Goal: Browse casually: Explore the website without a specific task or goal

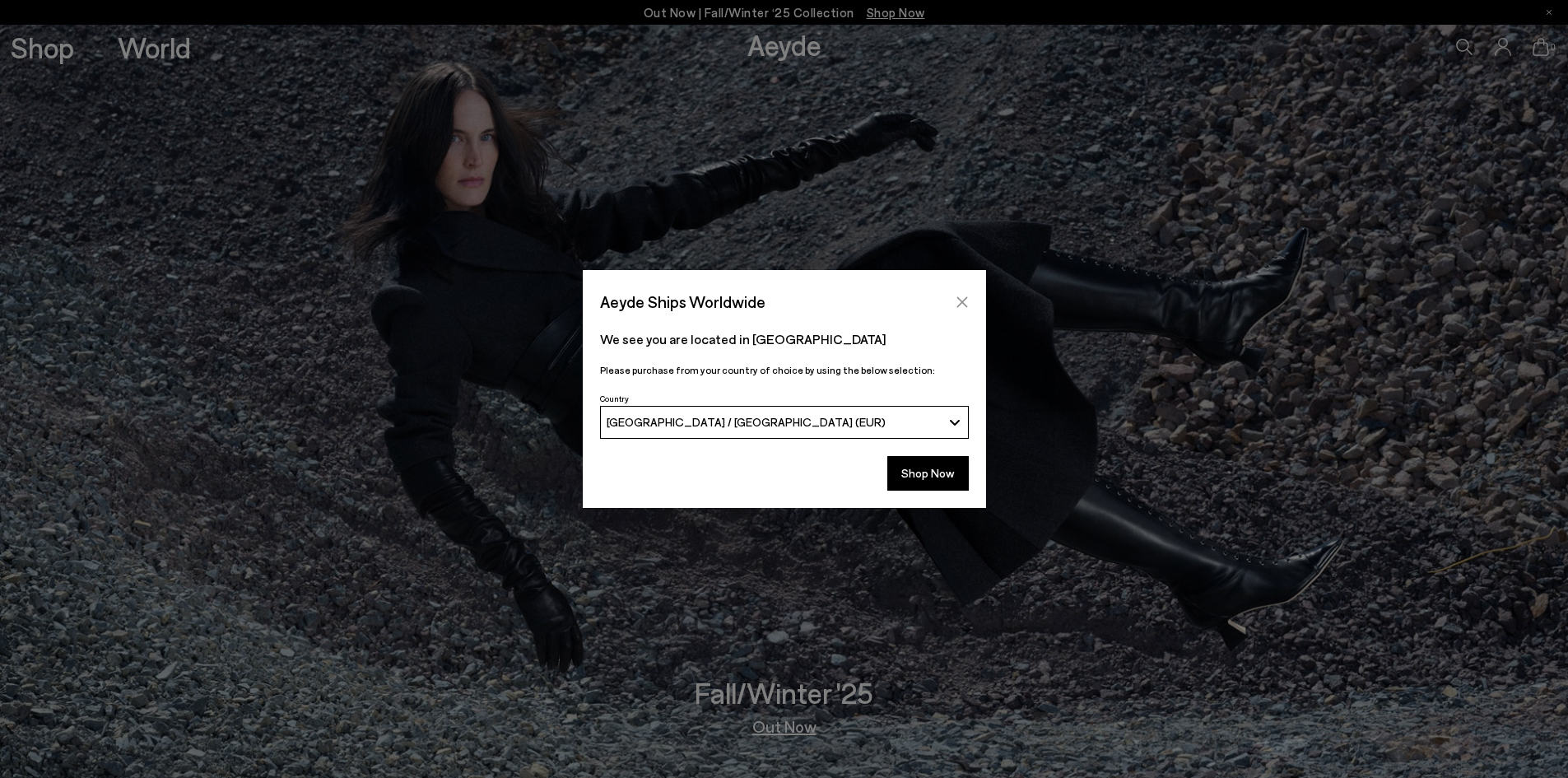
click at [963, 303] on icon "Close" at bounding box center [961, 301] width 10 height 10
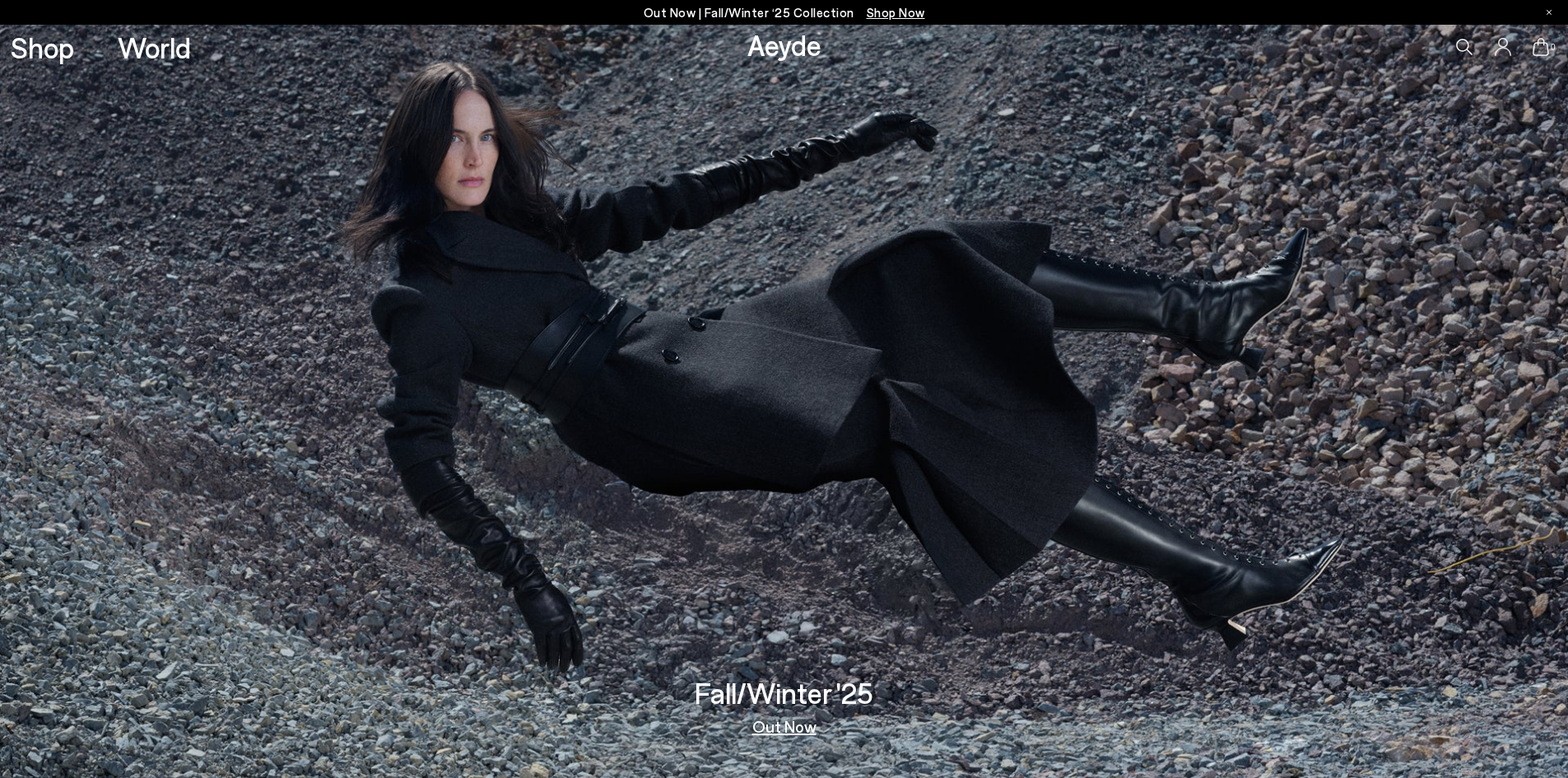
click at [784, 729] on link "Out Now" at bounding box center [784, 725] width 64 height 16
click at [788, 506] on img at bounding box center [784, 401] width 1568 height 753
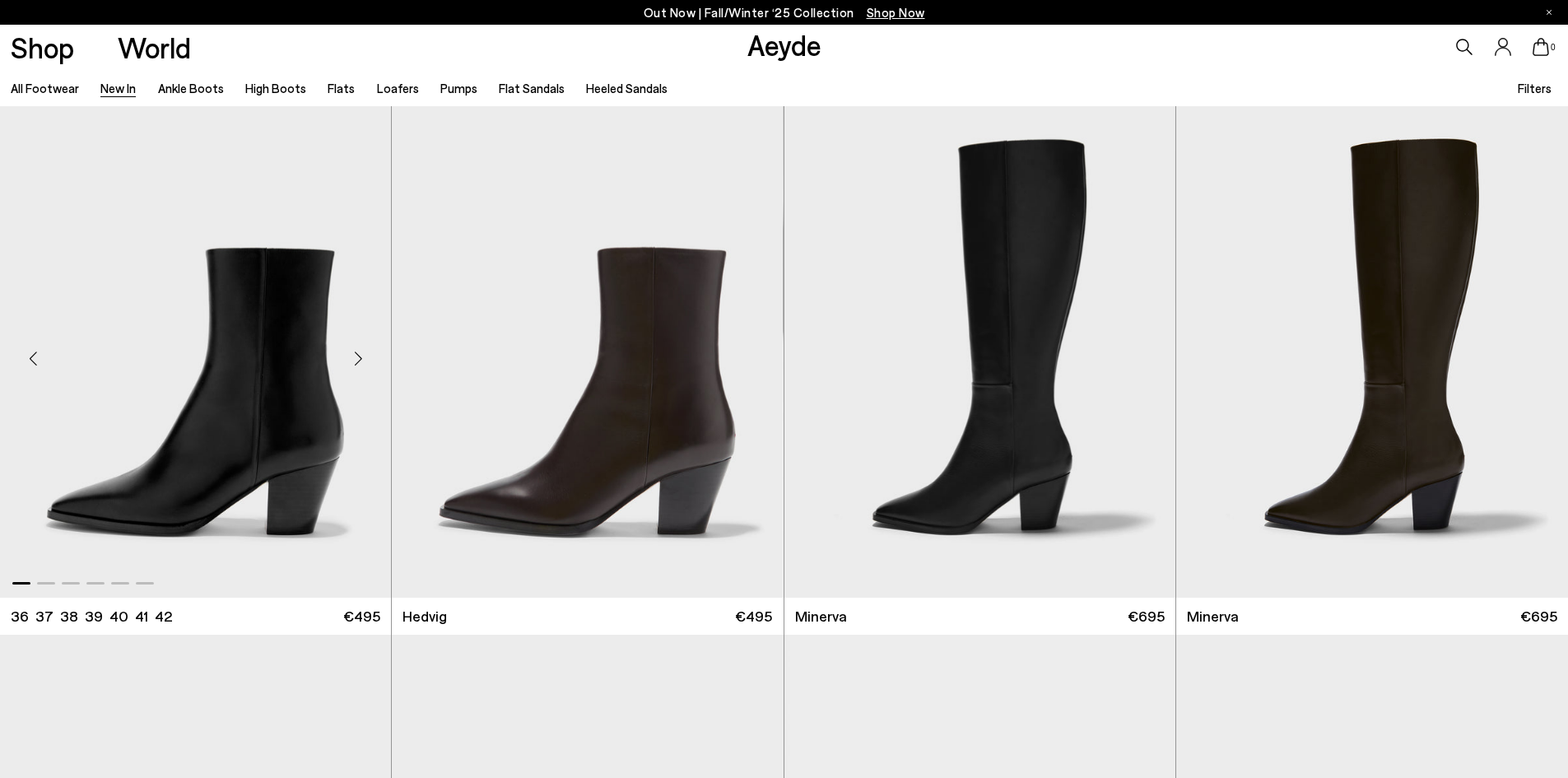
click at [363, 354] on div "Next slide" at bounding box center [358, 359] width 49 height 49
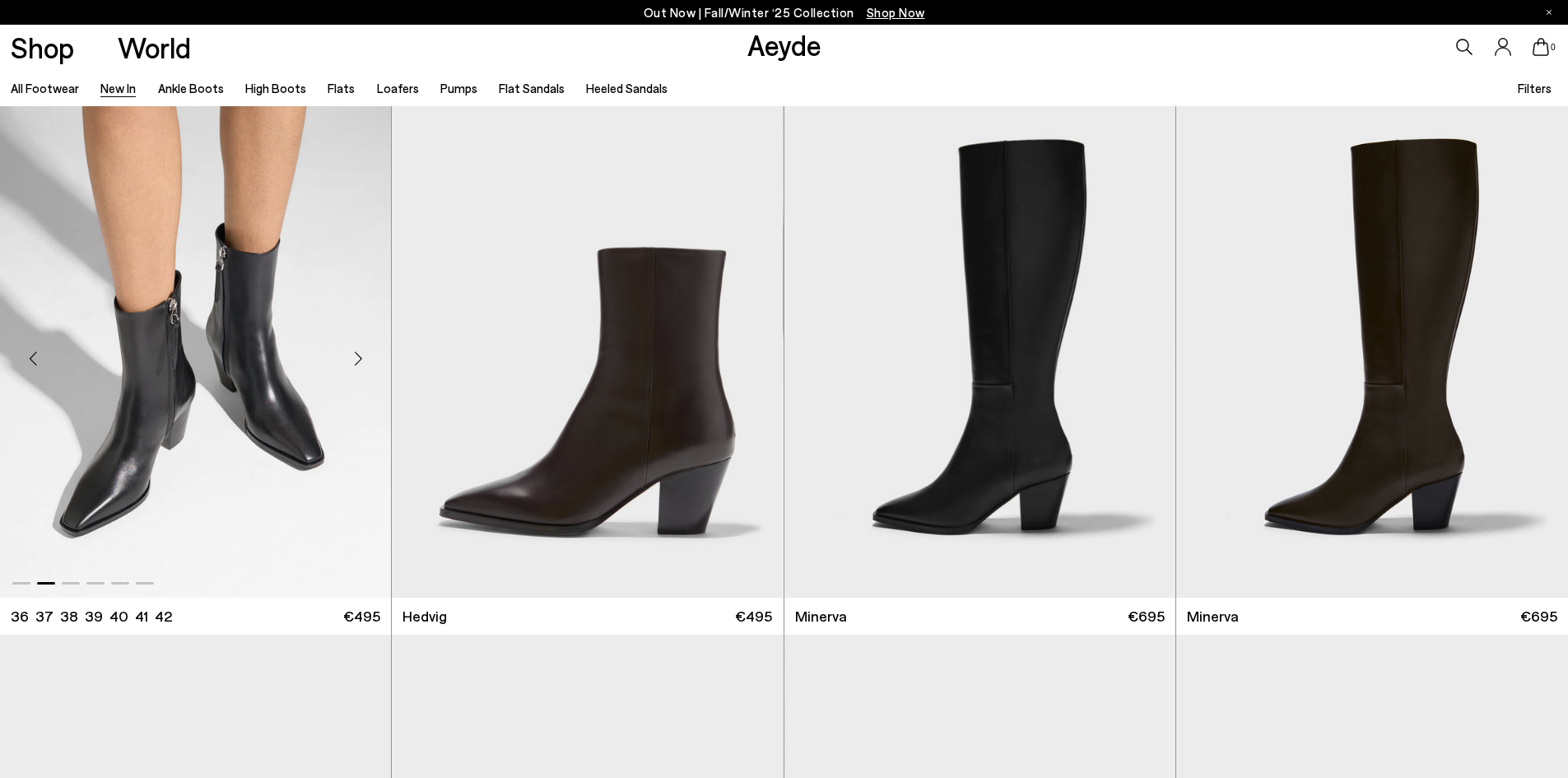
click at [363, 354] on div "Next slide" at bounding box center [358, 359] width 49 height 49
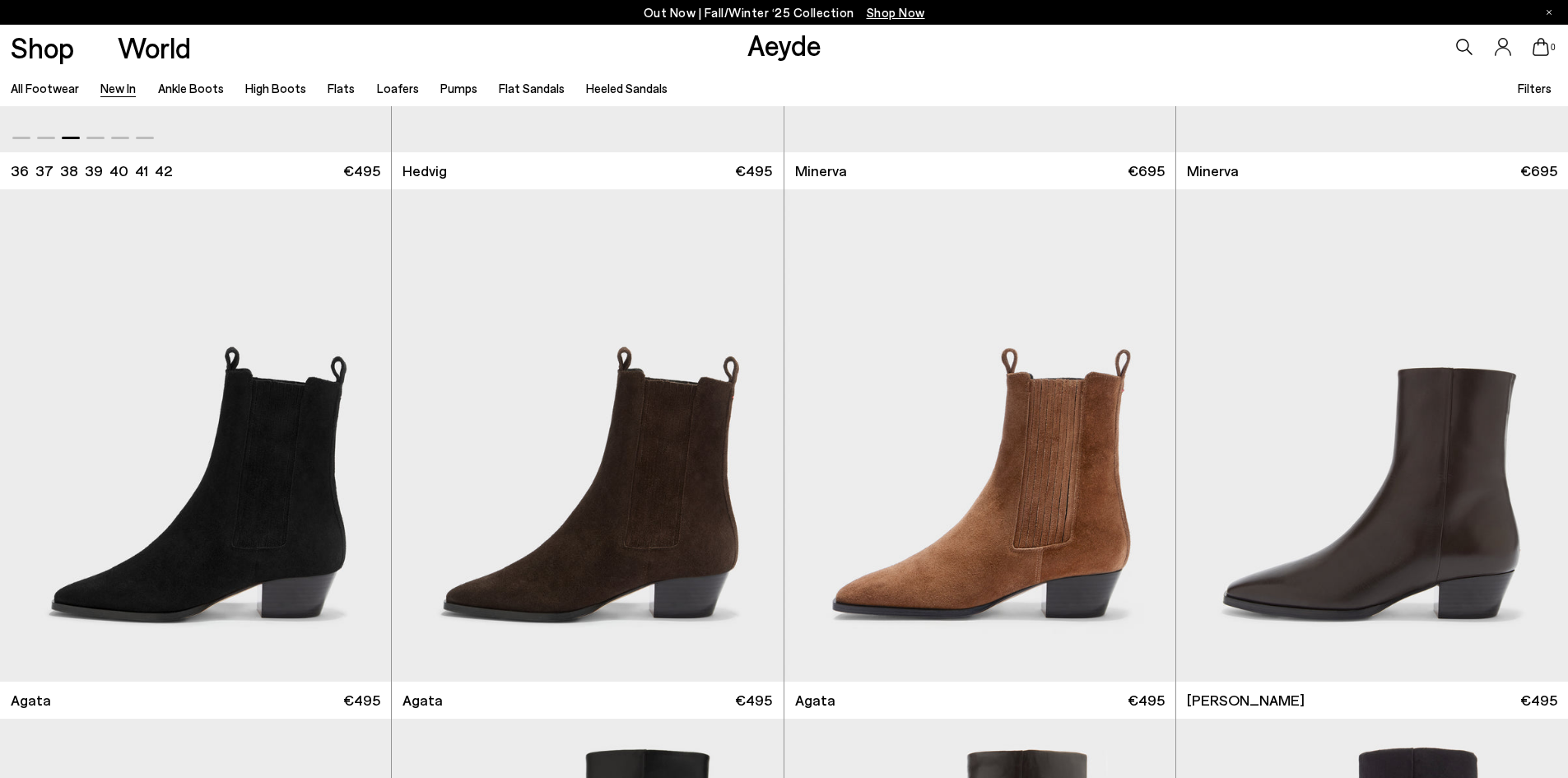
scroll to position [581, 0]
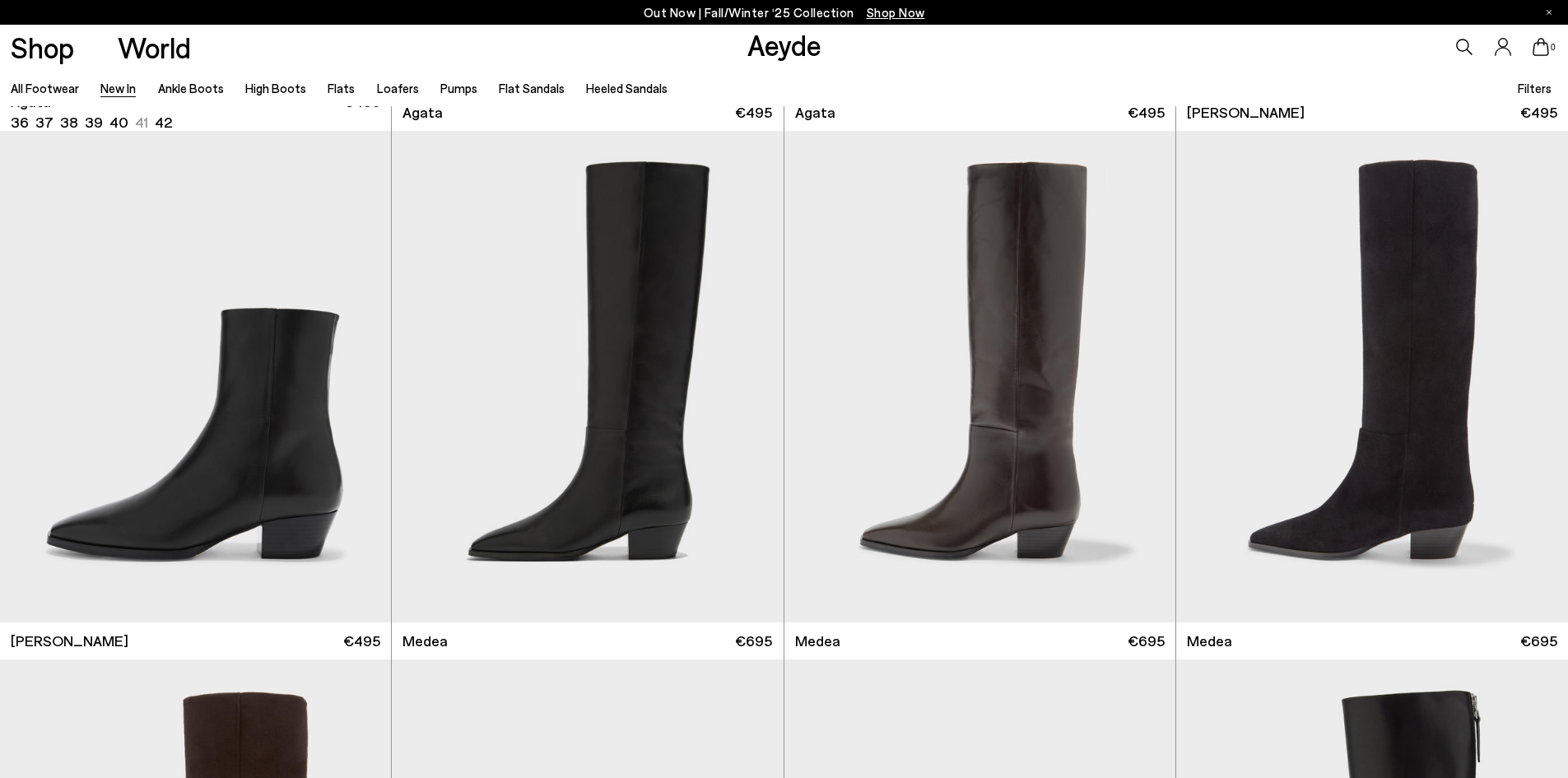
scroll to position [1053, 0]
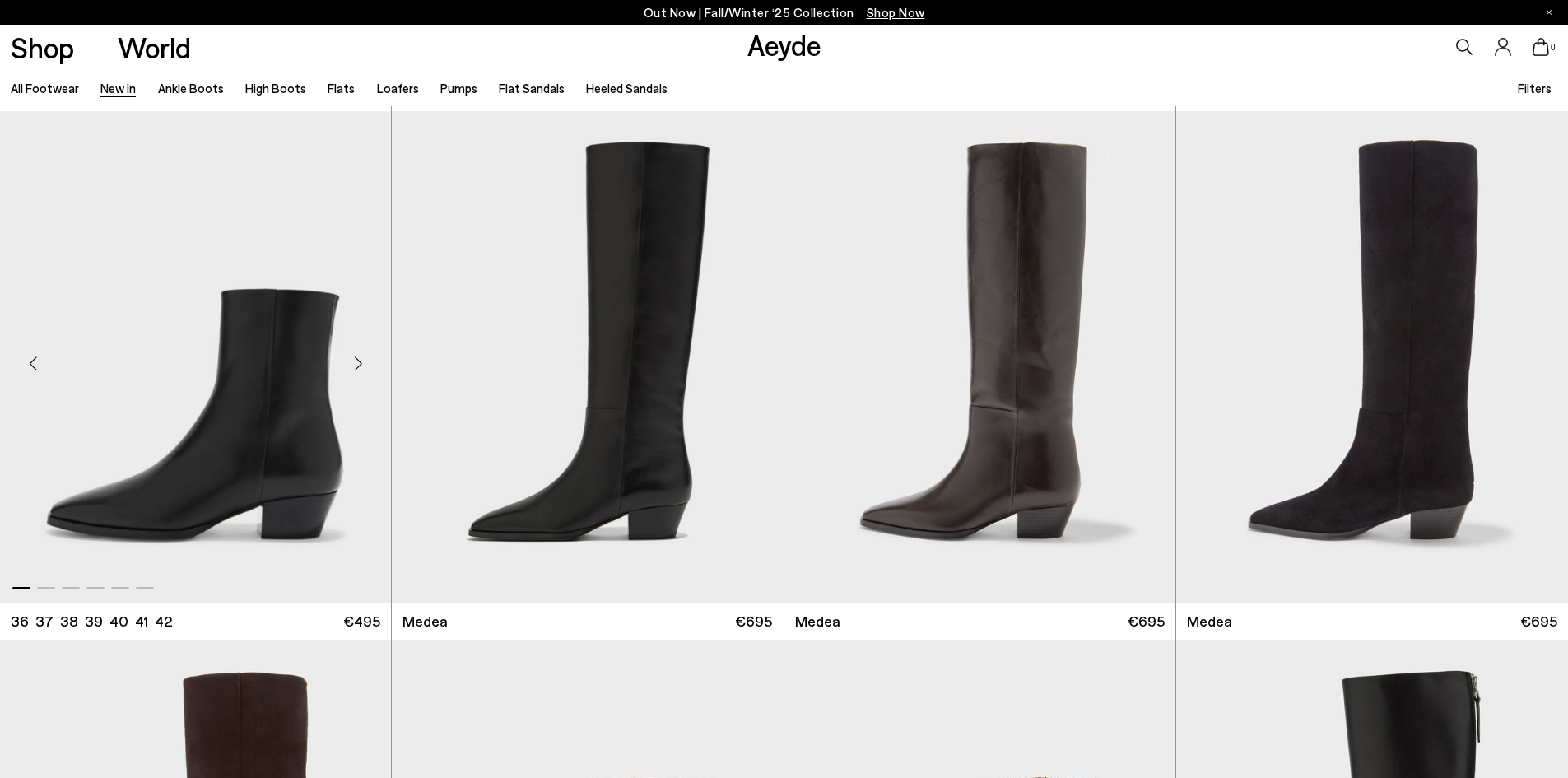
click at [357, 368] on div "Next slide" at bounding box center [358, 363] width 49 height 49
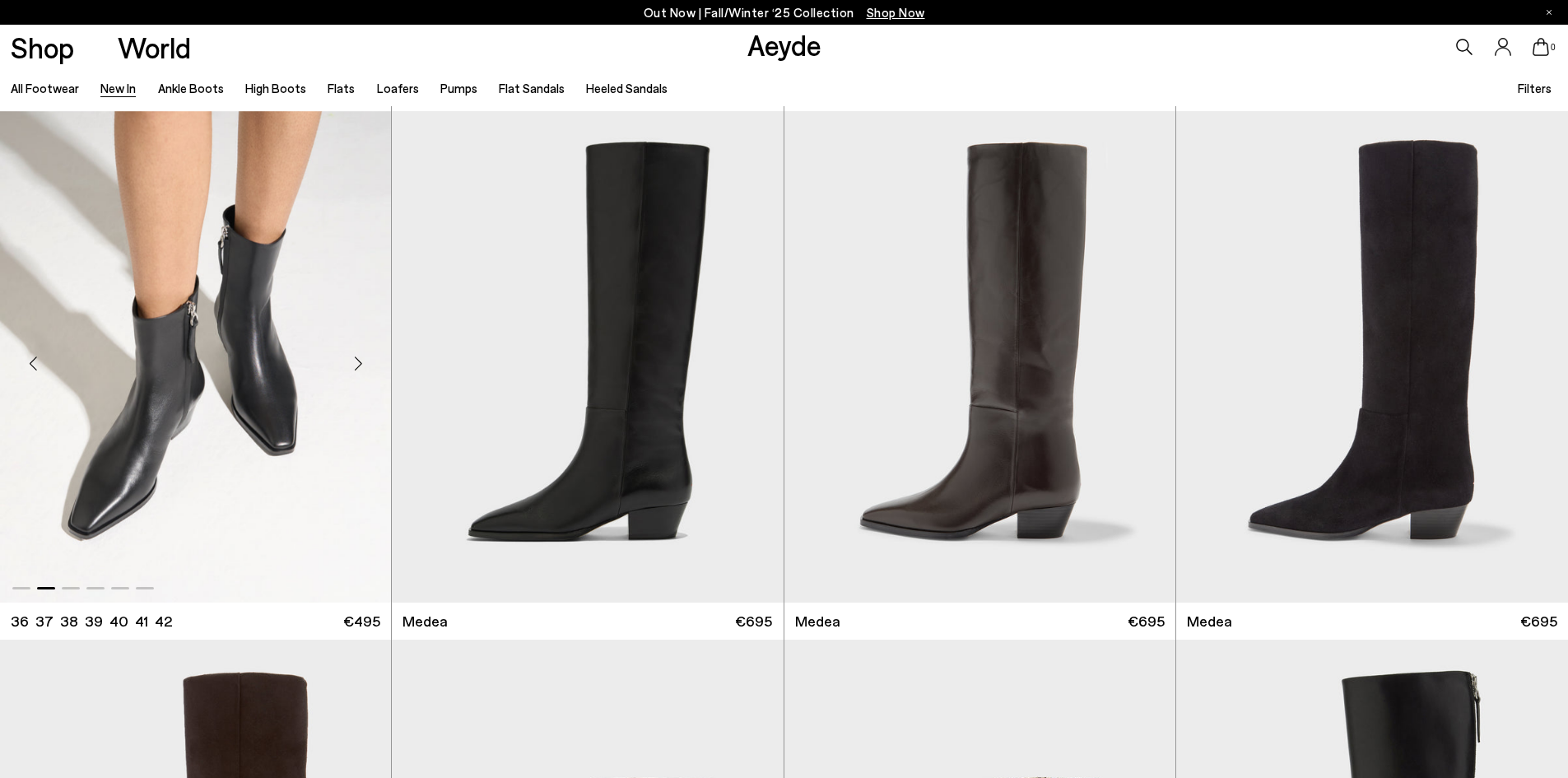
click at [357, 368] on div "Next slide" at bounding box center [358, 363] width 49 height 49
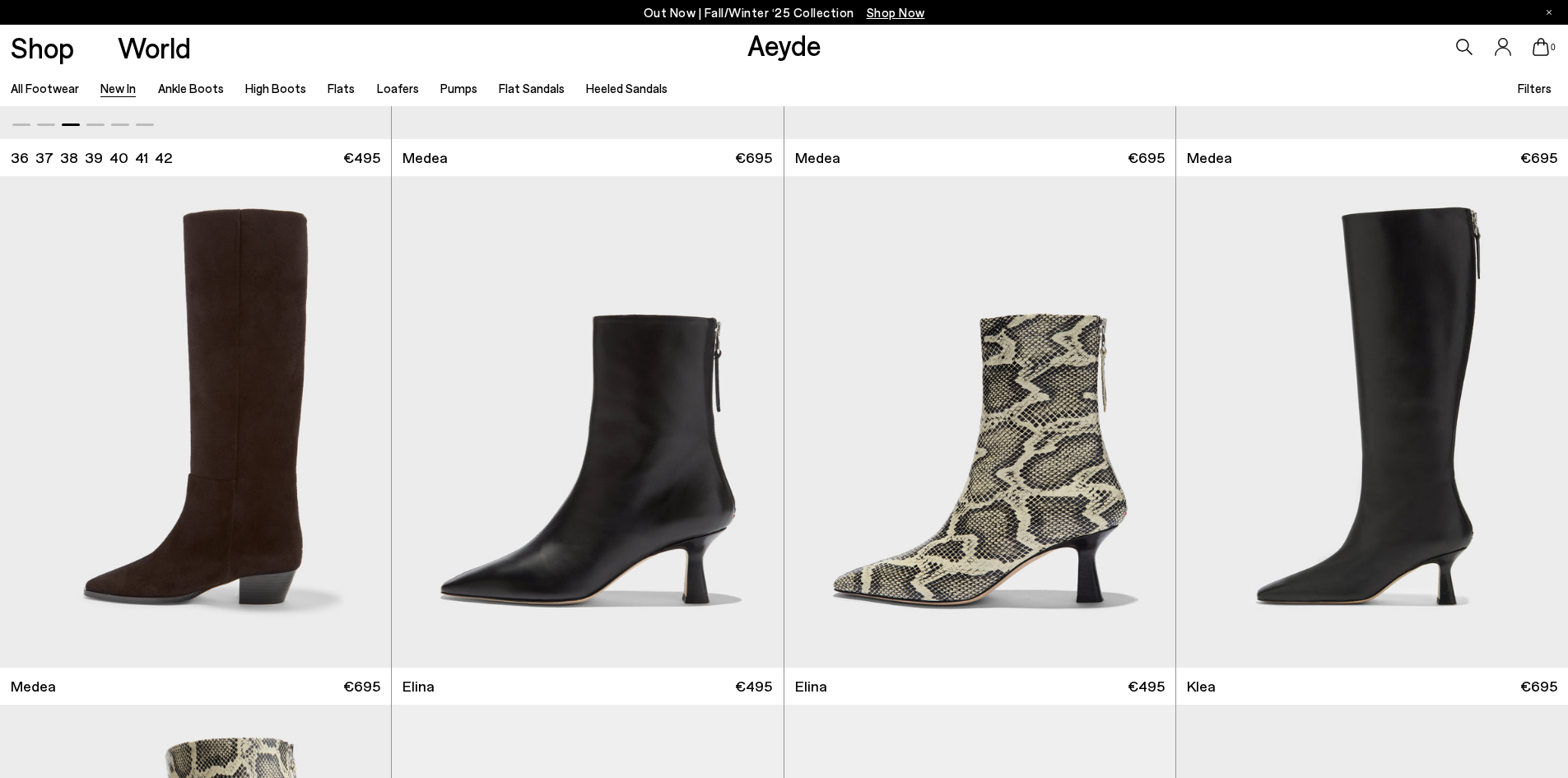
scroll to position [1518, 0]
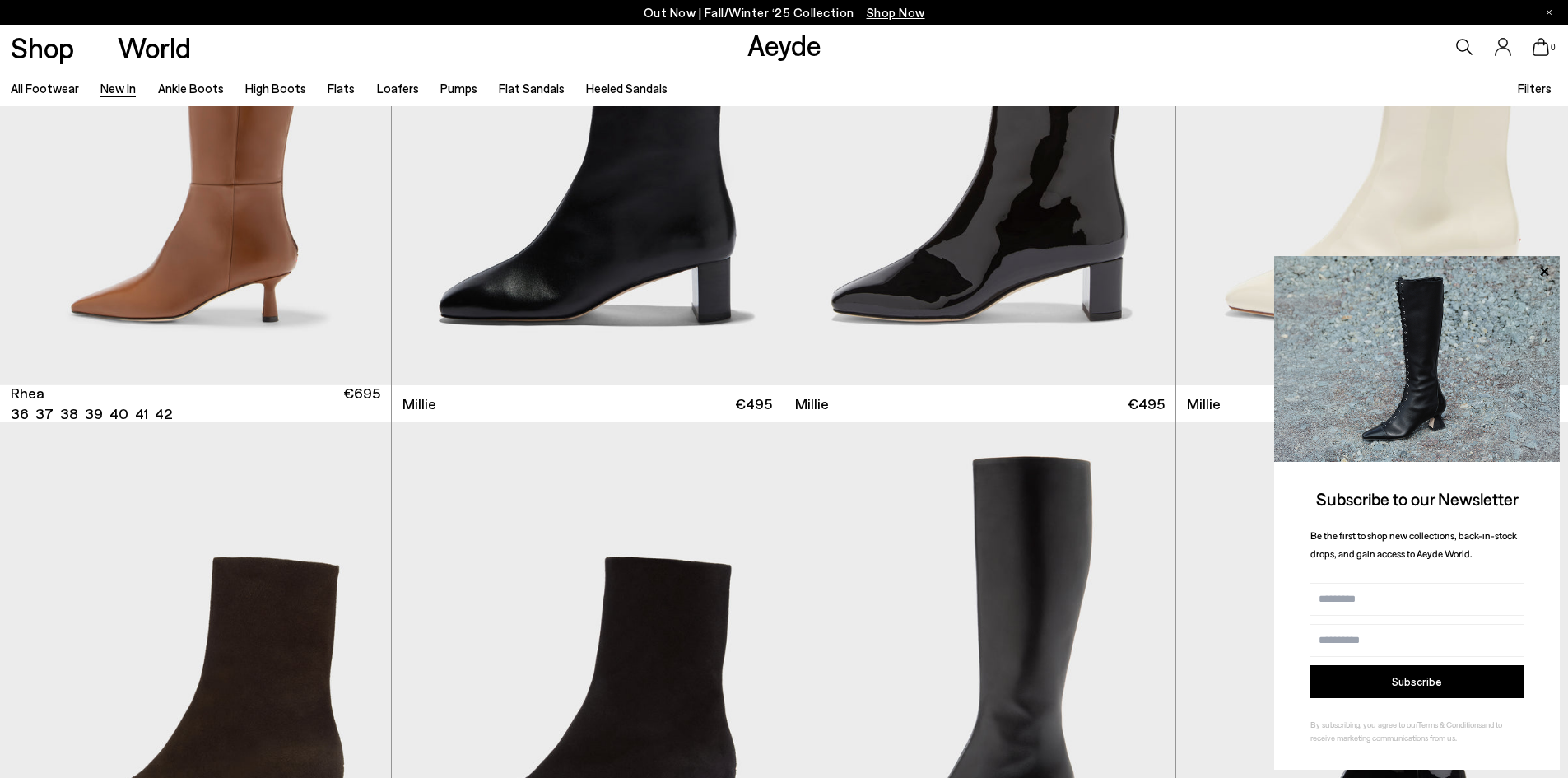
scroll to position [4295, 0]
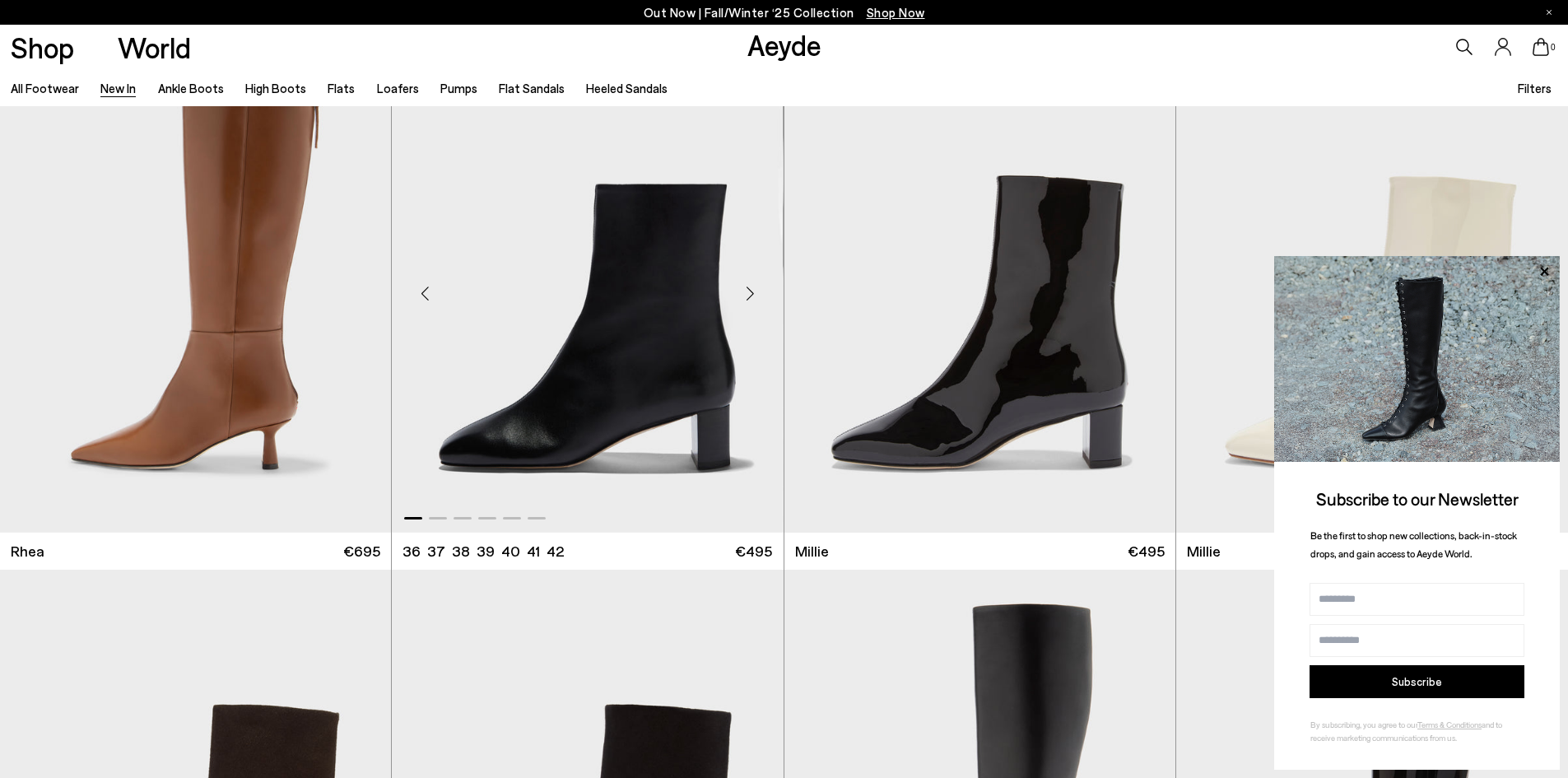
click at [751, 296] on div "Next slide" at bounding box center [750, 293] width 49 height 49
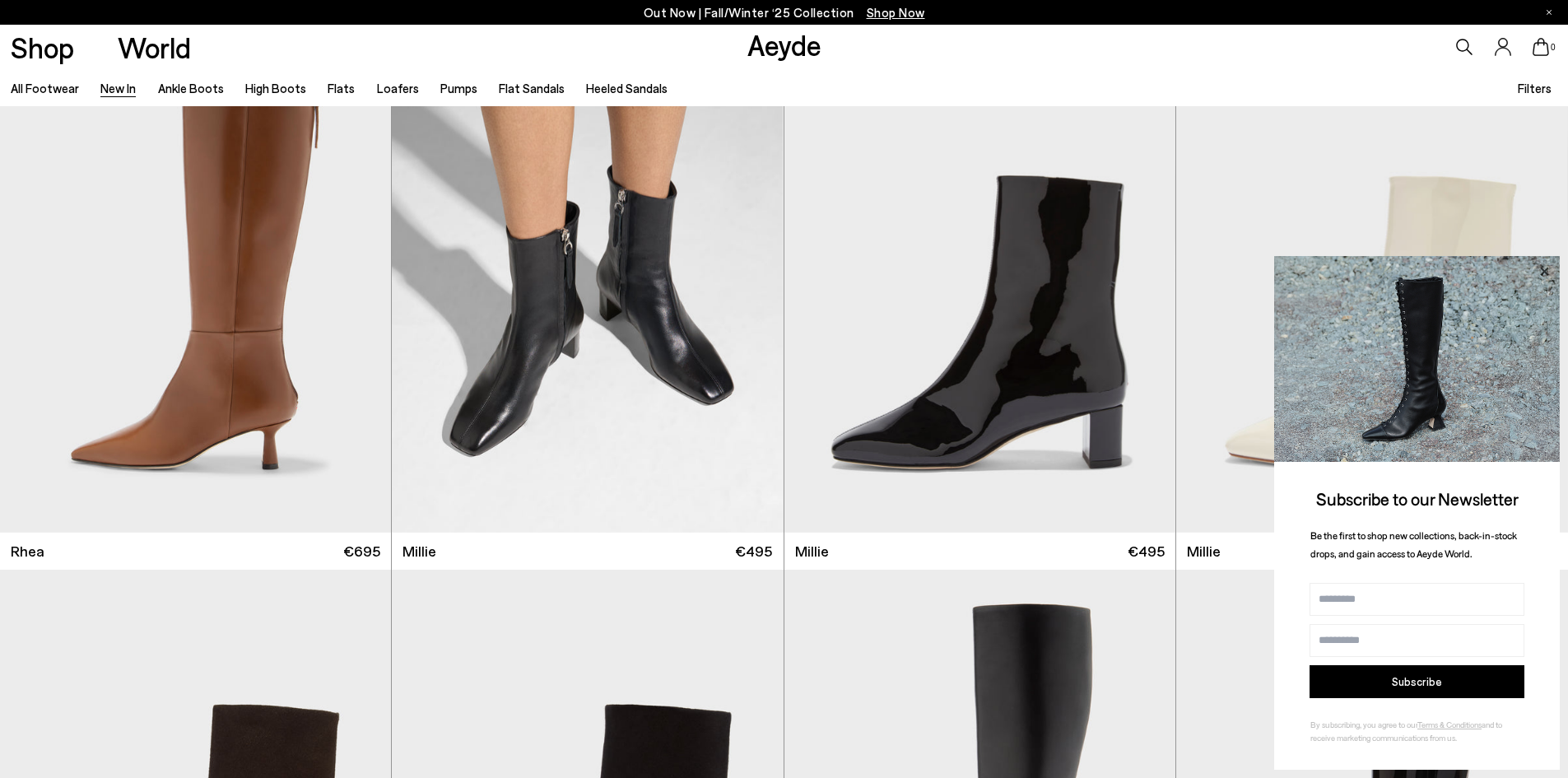
click at [1545, 275] on icon at bounding box center [1543, 271] width 22 height 22
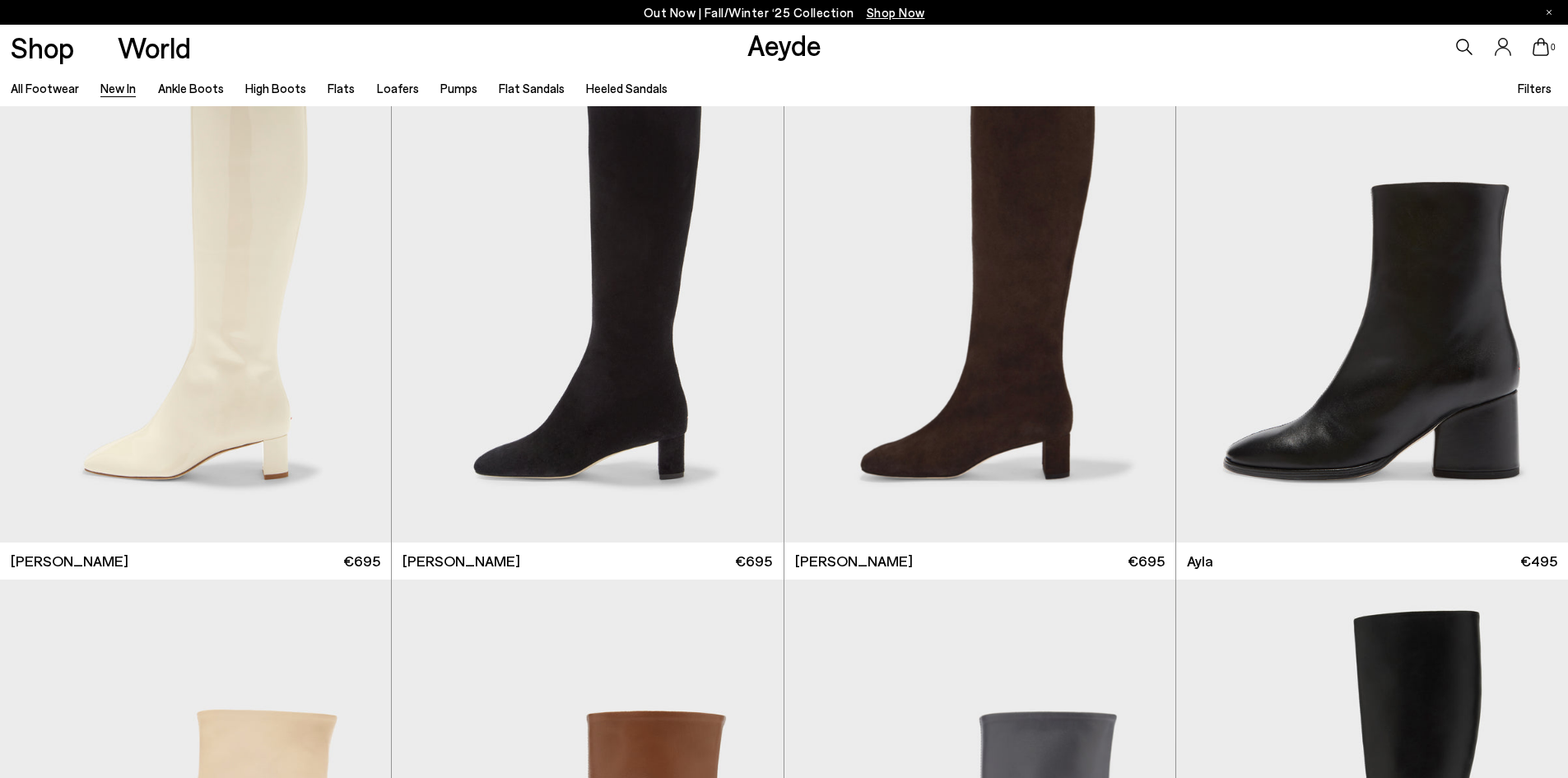
scroll to position [5325, 0]
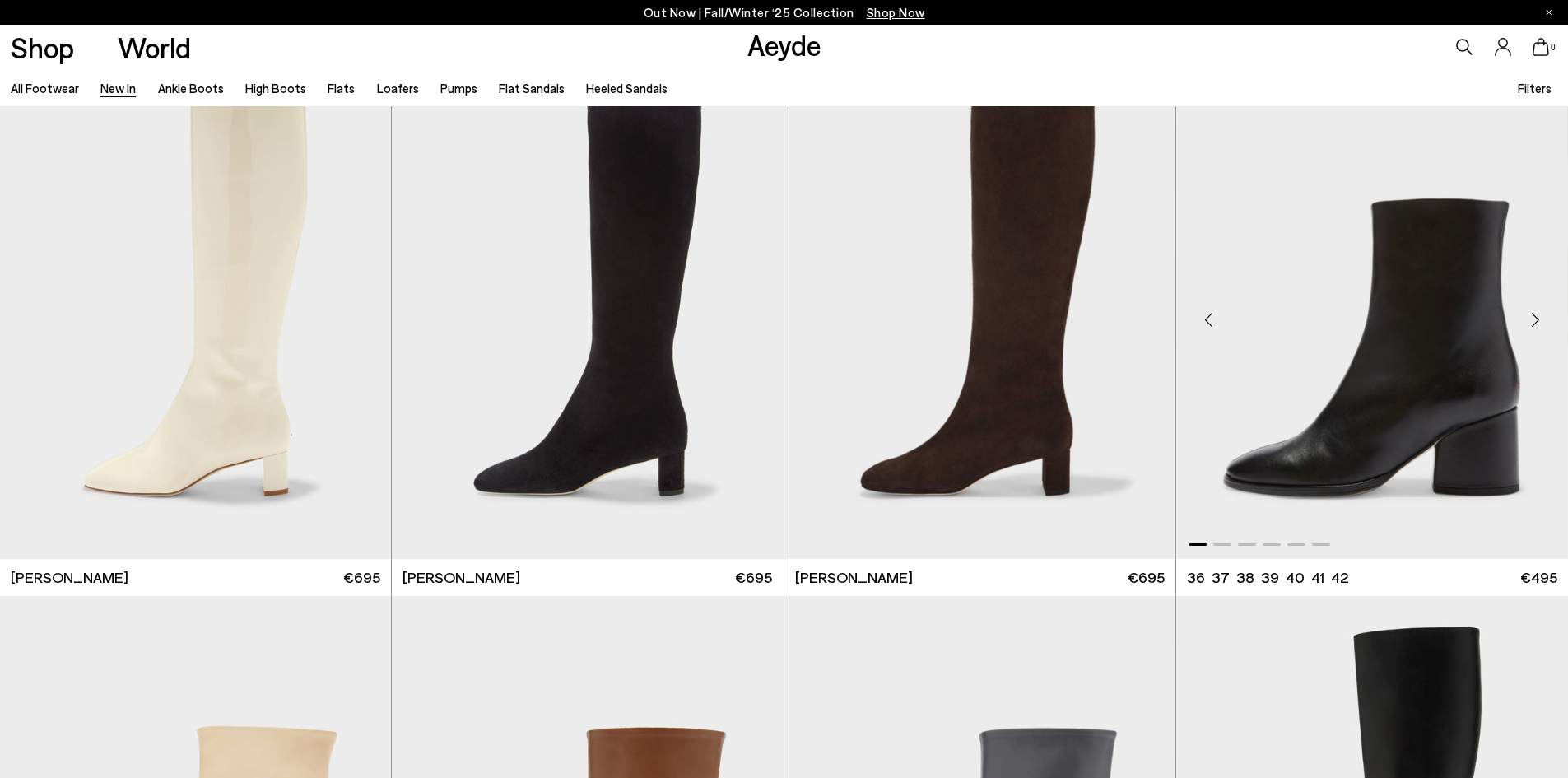
click at [1539, 320] on div "Next slide" at bounding box center [1535, 320] width 49 height 49
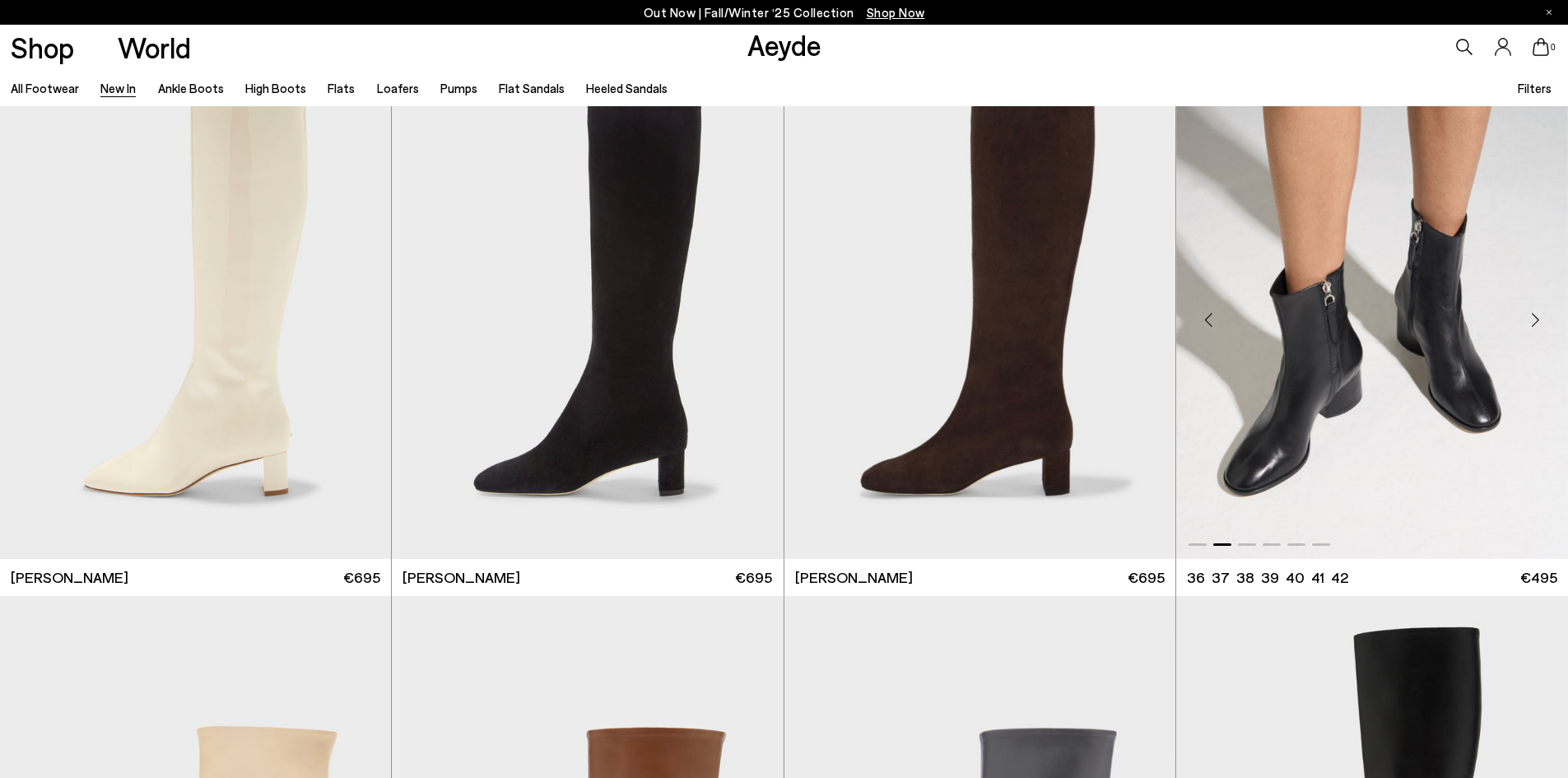
click at [1539, 320] on div "Next slide" at bounding box center [1535, 320] width 49 height 49
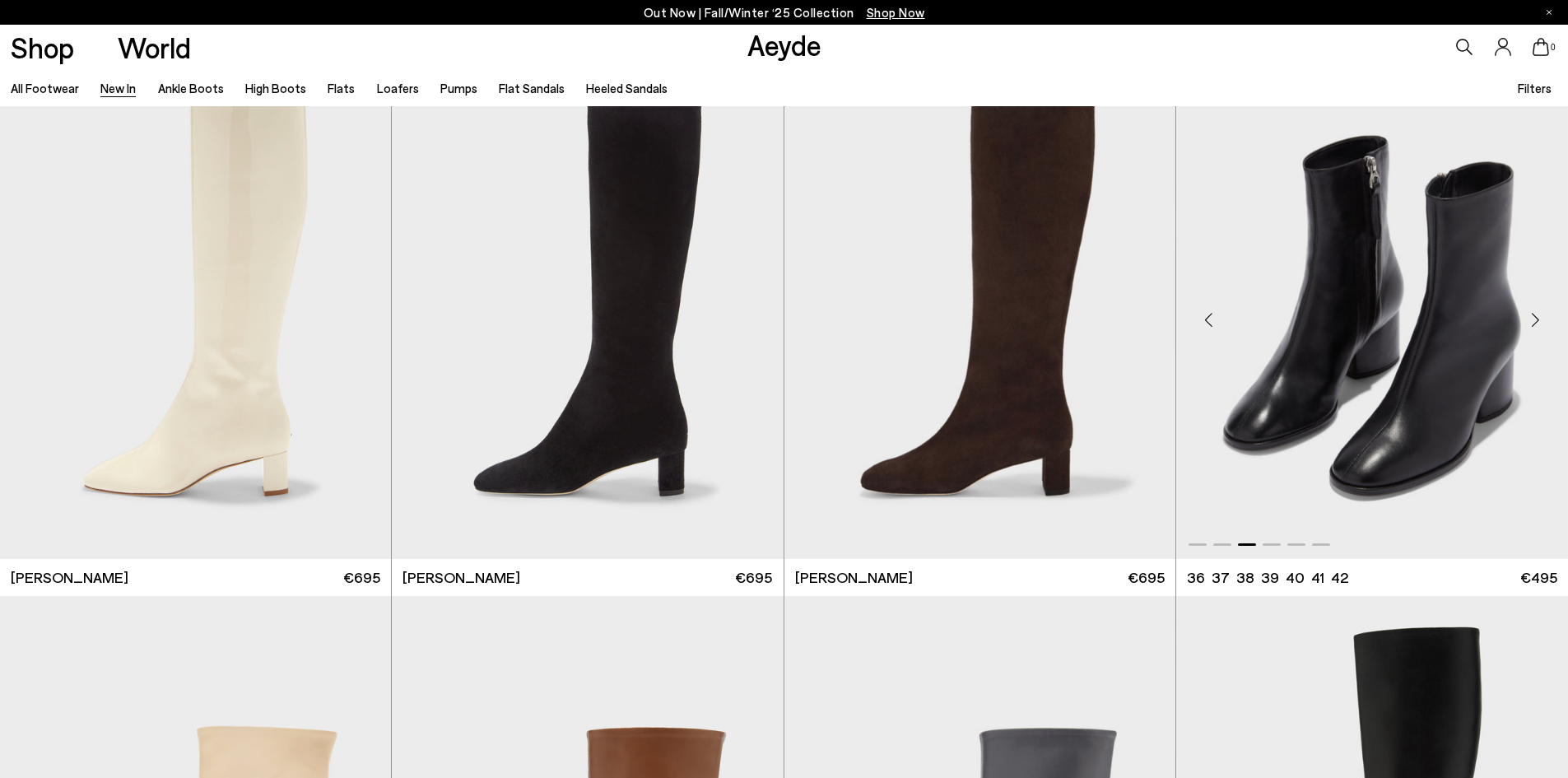
click at [1539, 320] on div "Next slide" at bounding box center [1535, 320] width 49 height 49
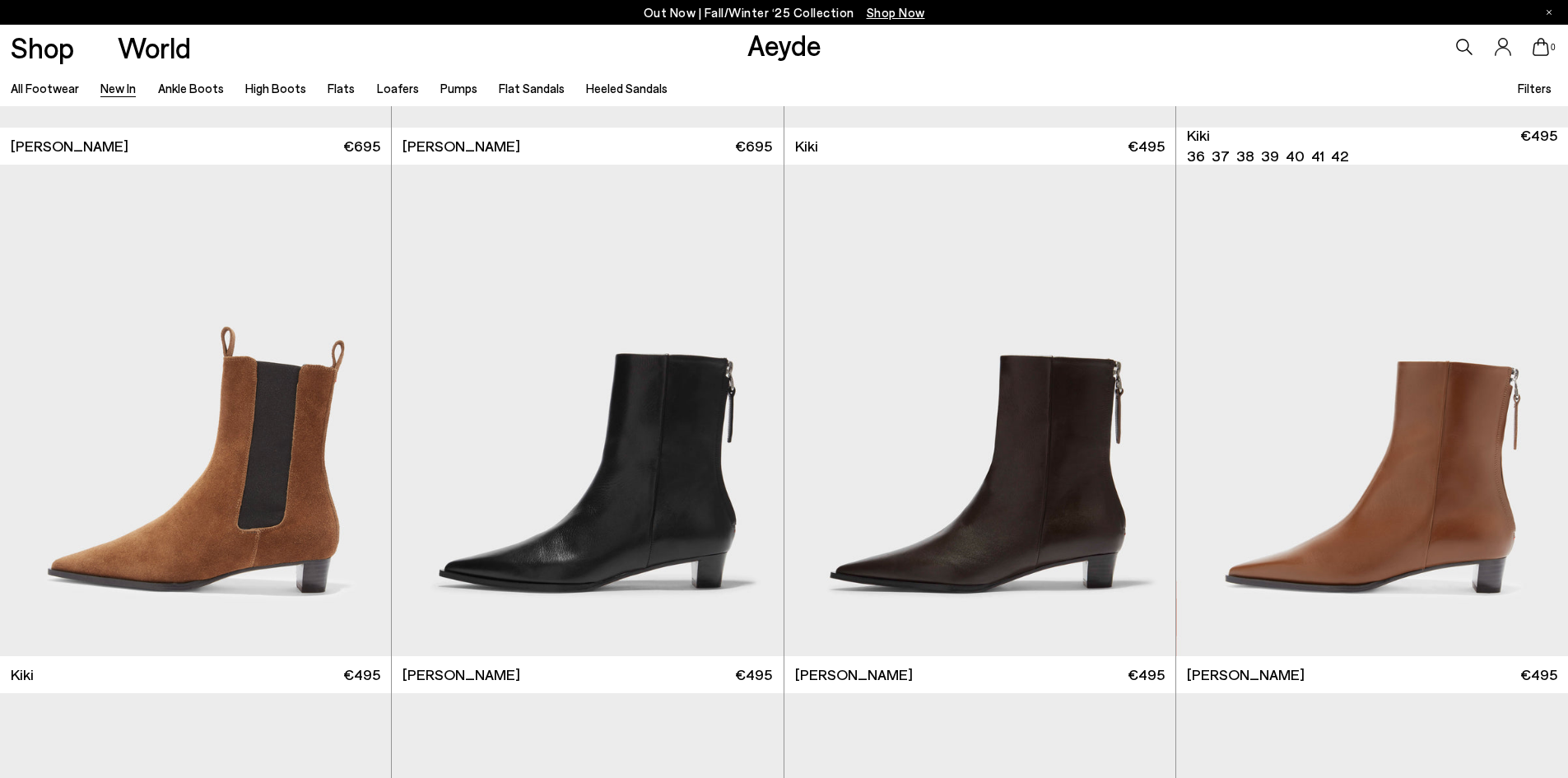
scroll to position [7868, 0]
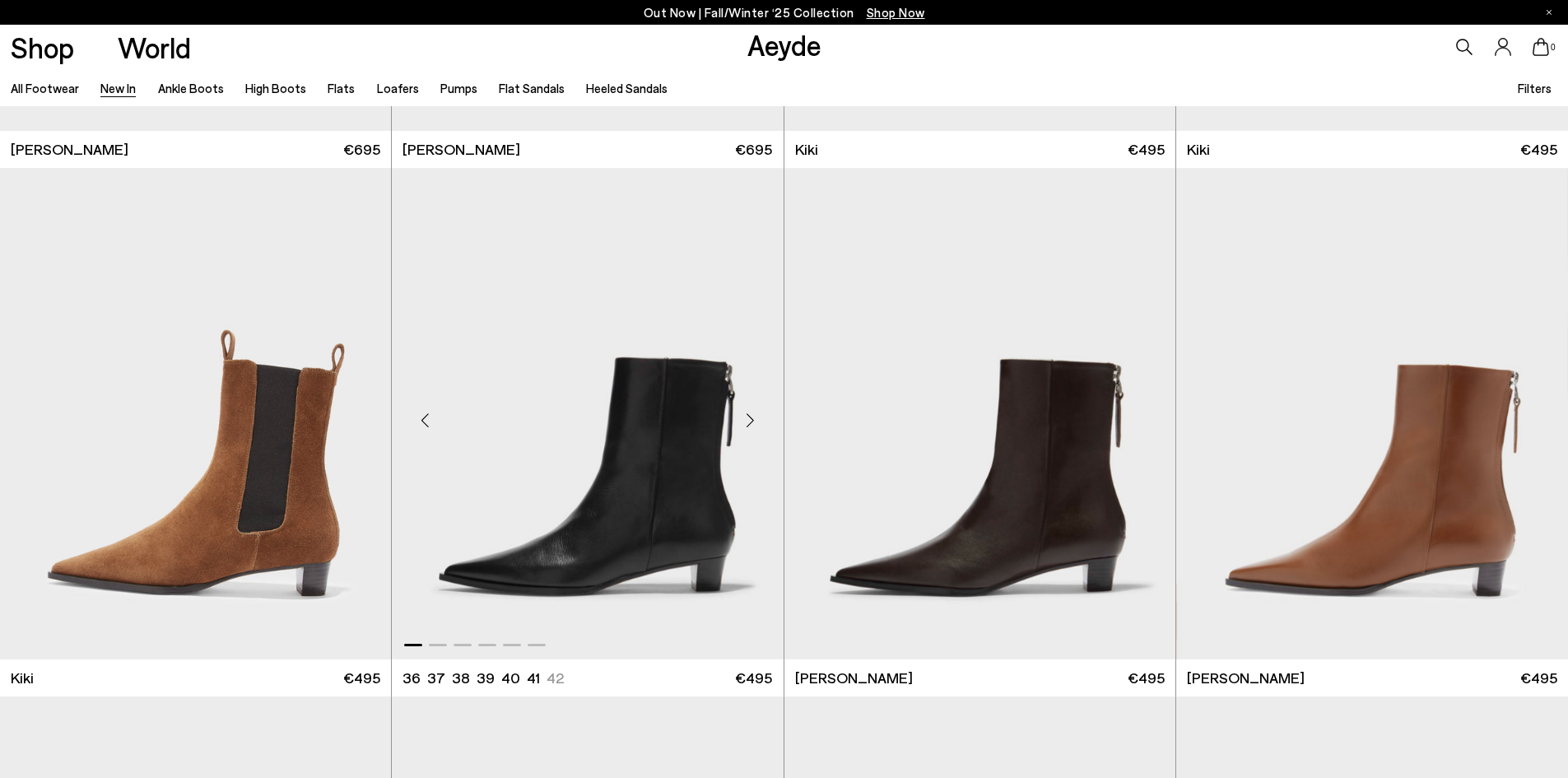
click at [751, 423] on div "Next slide" at bounding box center [750, 420] width 49 height 49
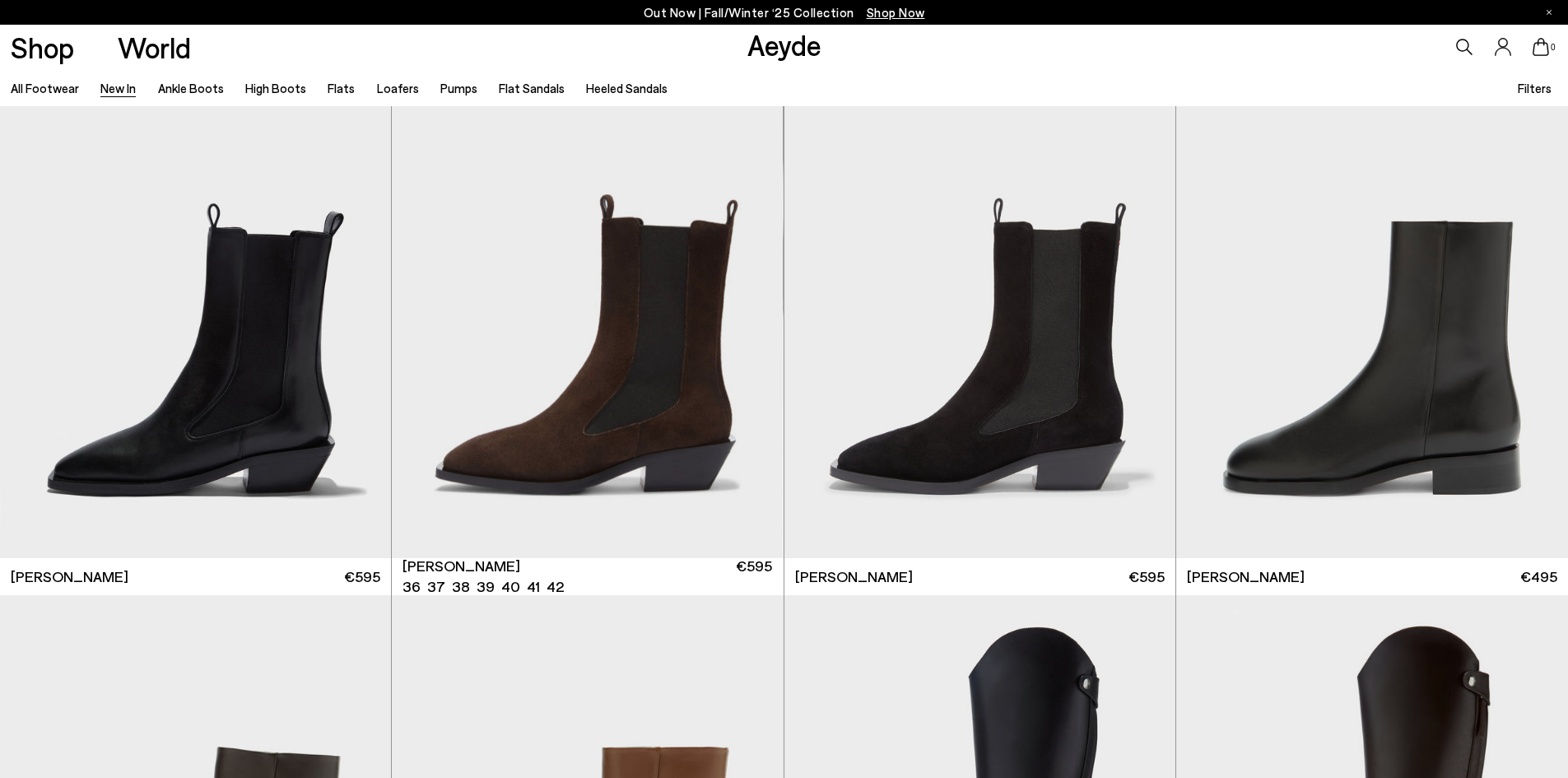
scroll to position [8498, 0]
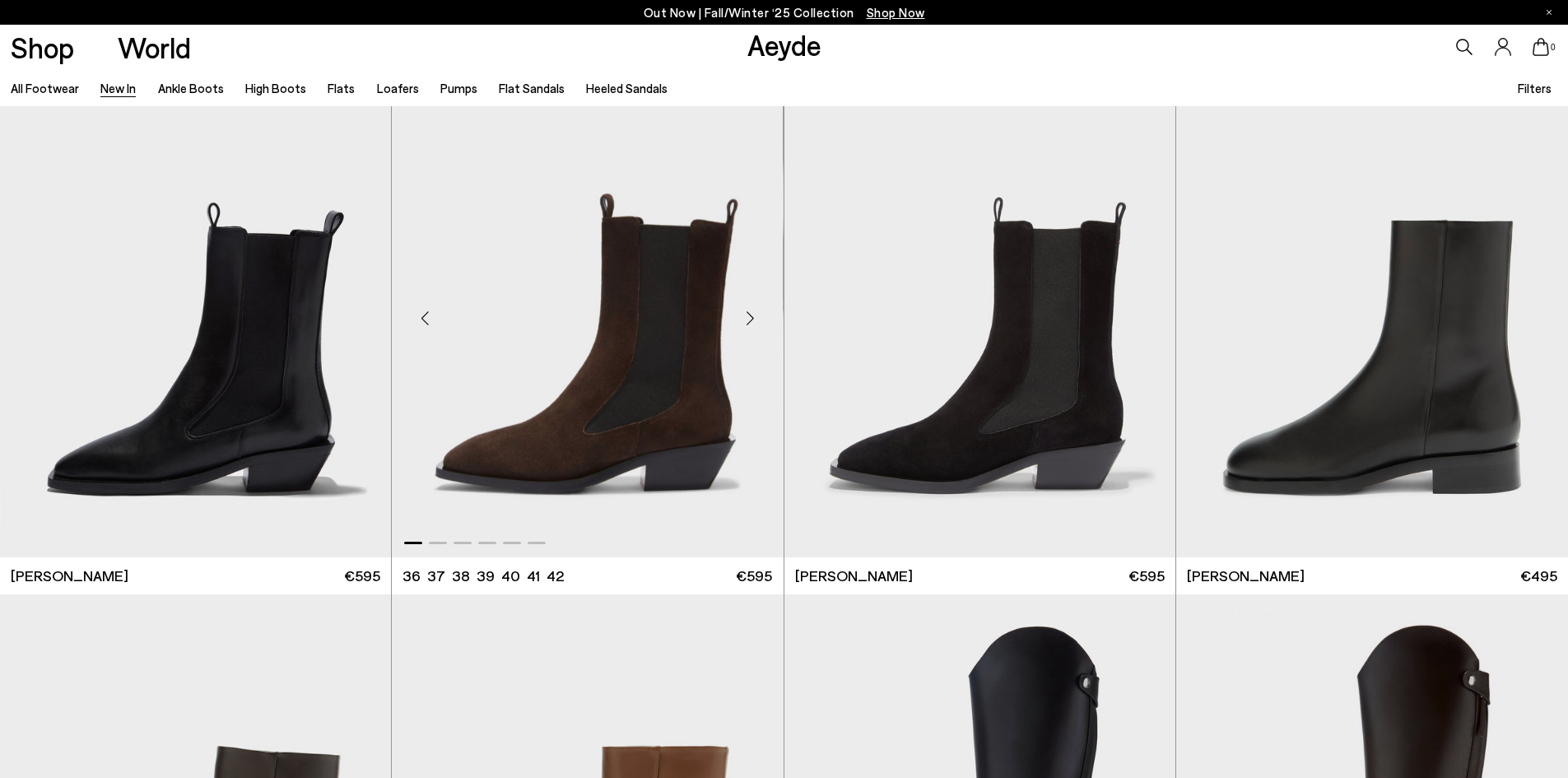
click at [753, 315] on div "Next slide" at bounding box center [750, 318] width 49 height 49
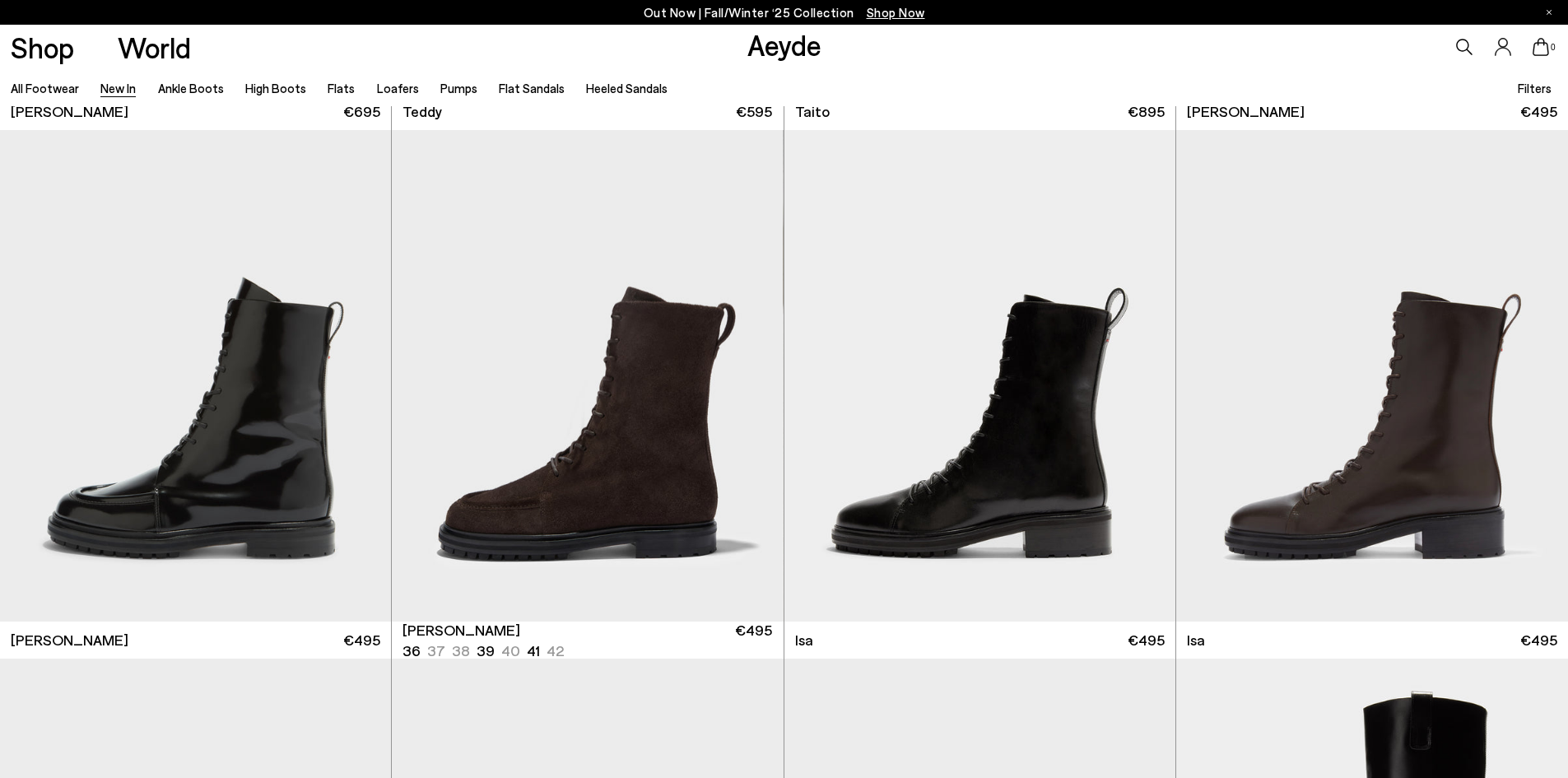
scroll to position [10020, 0]
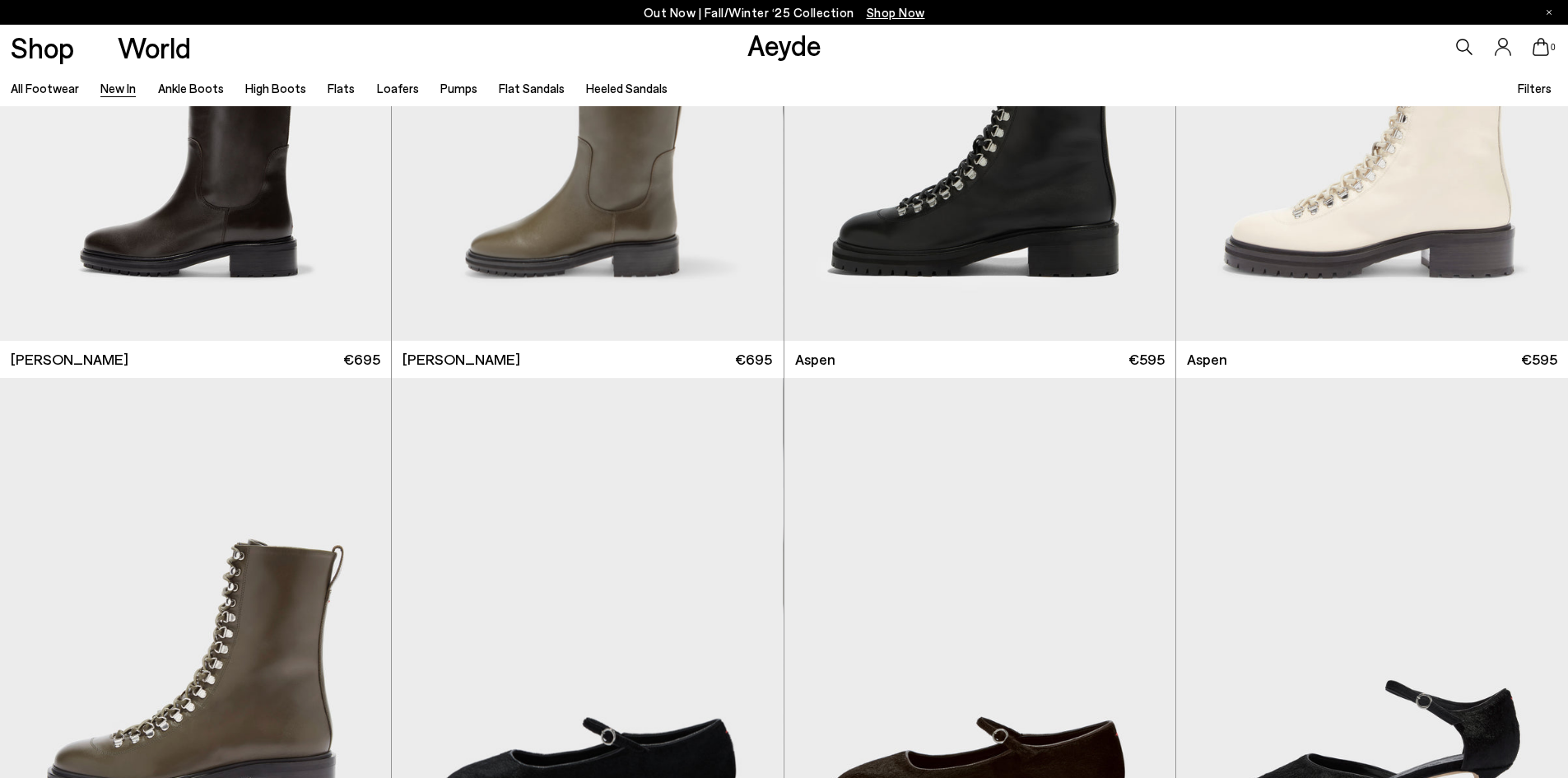
scroll to position [11648, 0]
